Goal: Task Accomplishment & Management: Manage account settings

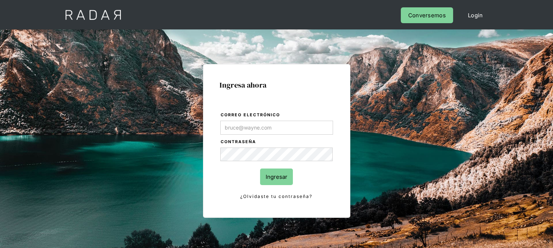
type input "[EMAIL_ADDRESS][DOMAIN_NAME]"
click at [274, 178] on input "Ingresar" at bounding box center [276, 177] width 33 height 17
